Goal: Check status: Check status

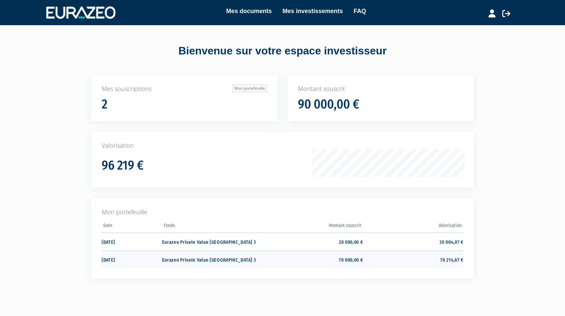
click at [343, 258] on td "70 000,00 €" at bounding box center [313, 259] width 100 height 18
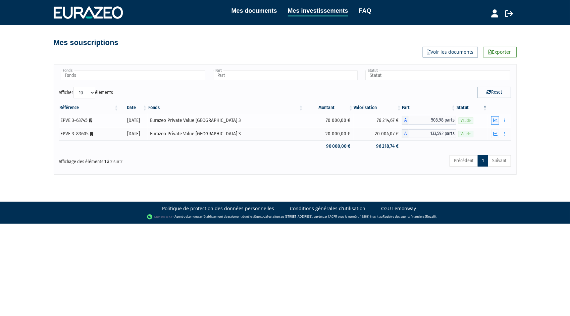
click at [499, 120] on button "button" at bounding box center [496, 120] width 8 height 8
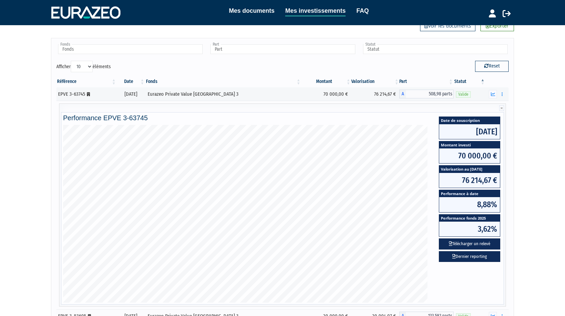
scroll to position [29, 0]
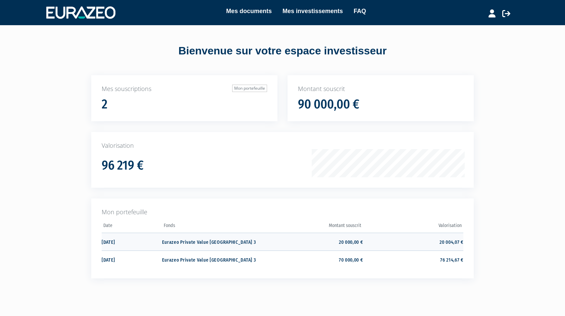
click at [335, 241] on td "20 000,00 €" at bounding box center [313, 242] width 100 height 18
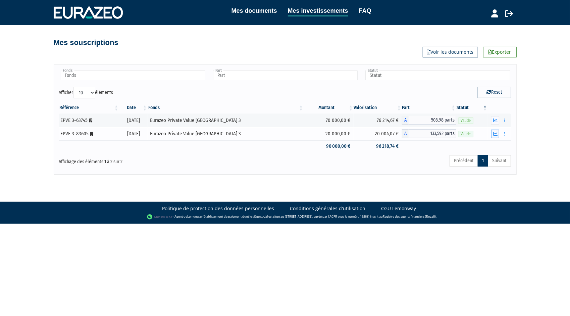
click at [496, 132] on icon "button" at bounding box center [496, 134] width 4 height 4
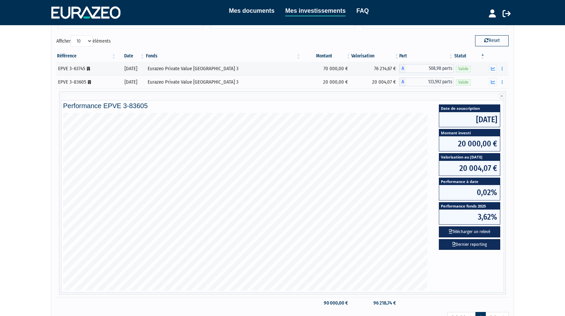
scroll to position [51, 0]
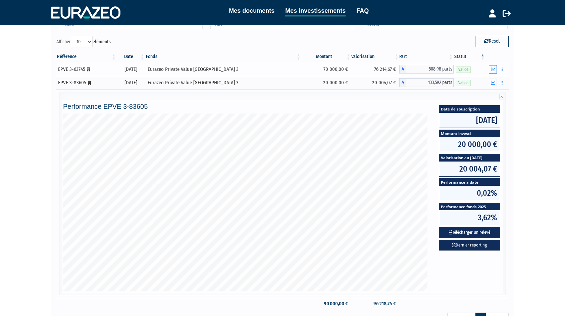
click at [492, 68] on icon "button" at bounding box center [493, 69] width 4 height 4
